Goal: Book appointment/travel/reservation

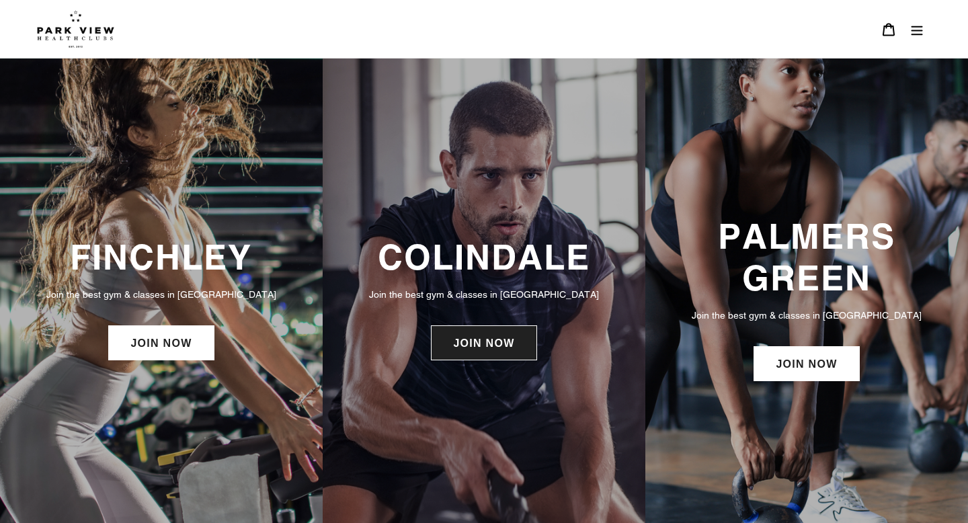
click at [504, 359] on link "JOIN NOW" at bounding box center [483, 342] width 105 height 35
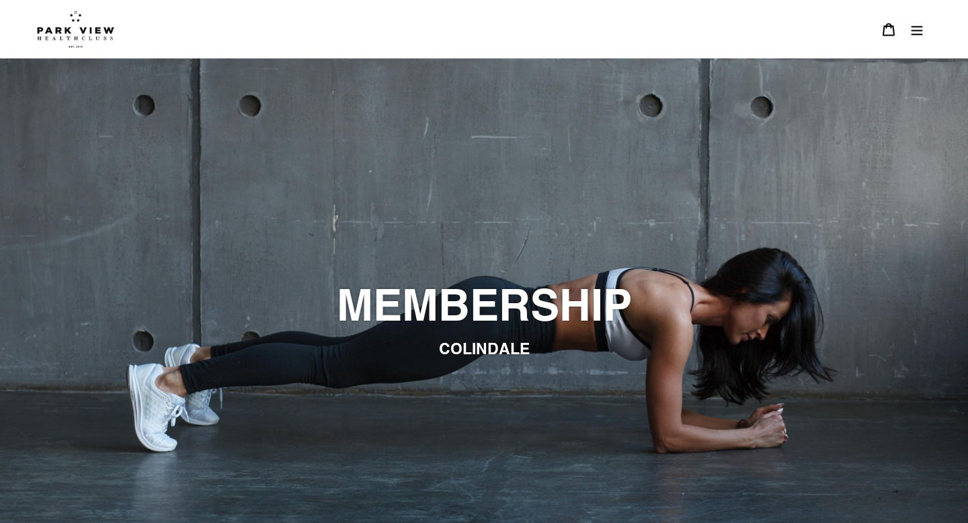
click at [906, 38] on button "Menu" at bounding box center [916, 29] width 28 height 29
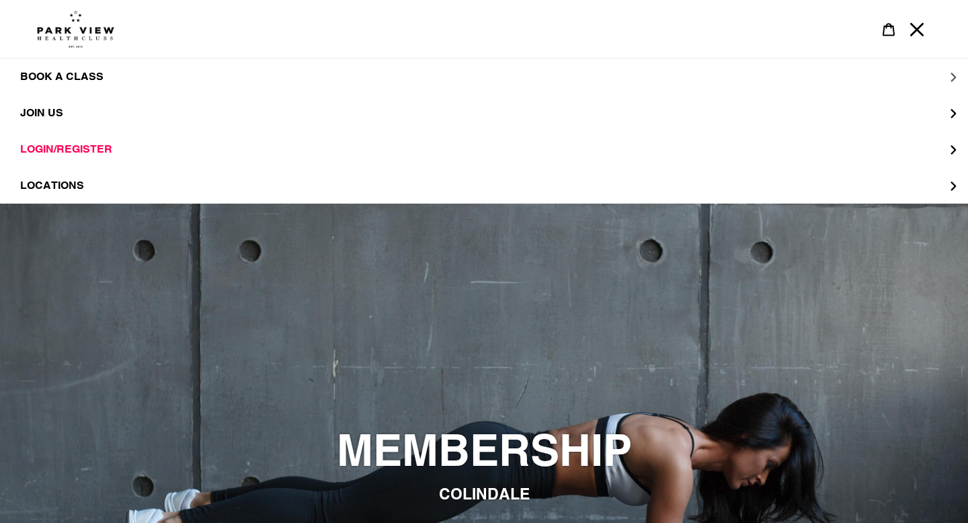
click at [85, 71] on span "BOOK A CLASS" at bounding box center [61, 76] width 83 height 13
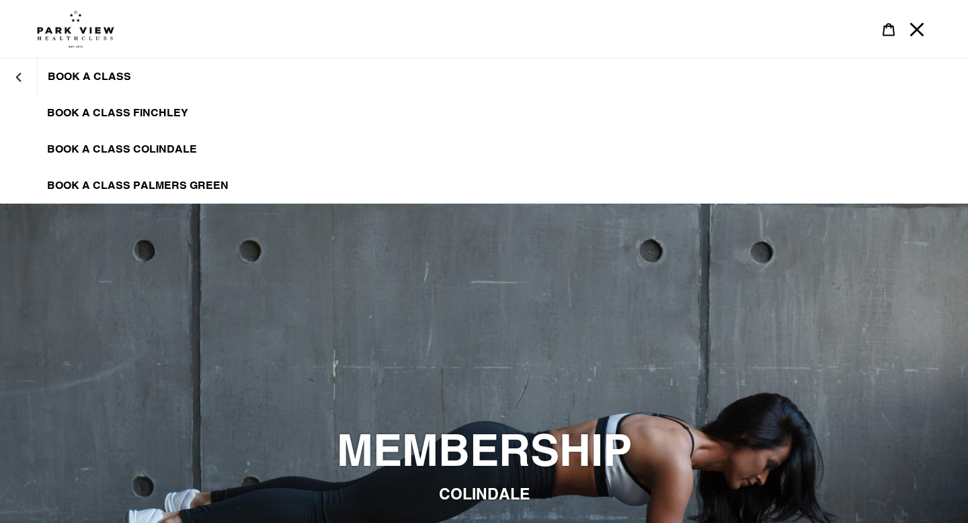
click at [124, 149] on span "BOOK A CLASS COLINDALE" at bounding box center [122, 148] width 150 height 13
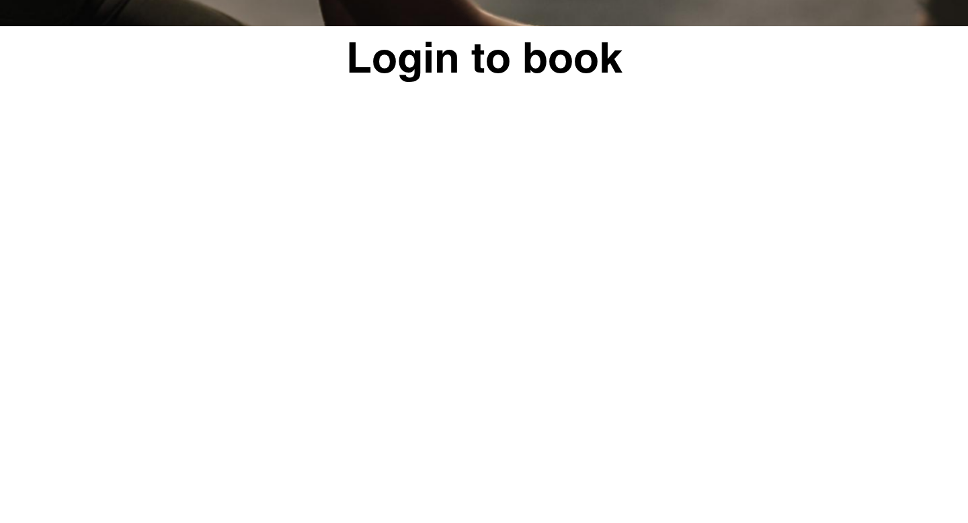
scroll to position [544, 0]
